Goal: Transaction & Acquisition: Subscribe to service/newsletter

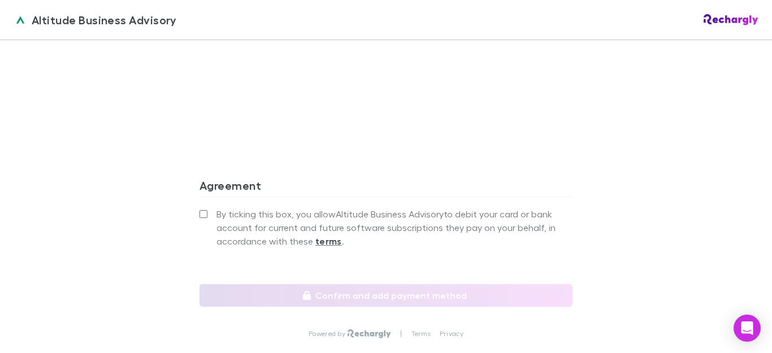
scroll to position [1085, 0]
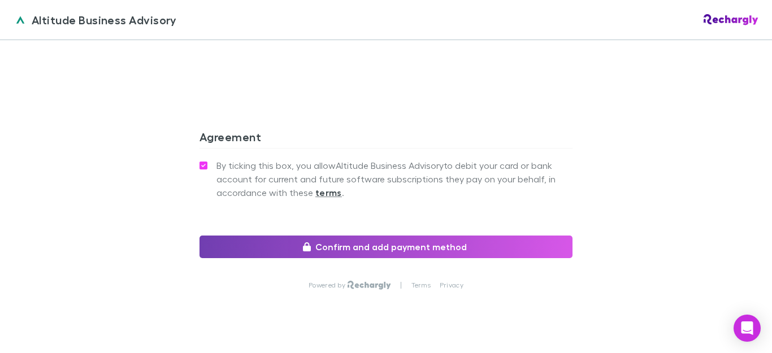
click at [344, 236] on button "Confirm and add payment method" at bounding box center [386, 247] width 373 height 23
